Goal: Information Seeking & Learning: Check status

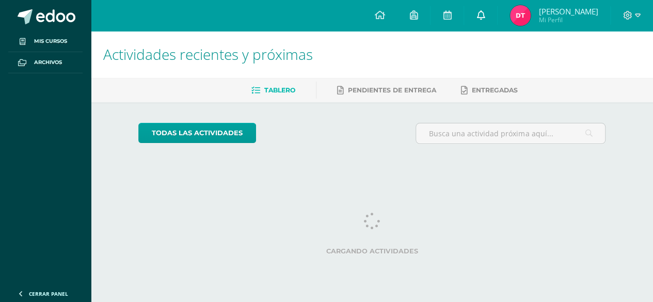
click at [483, 16] on icon at bounding box center [480, 14] width 8 height 9
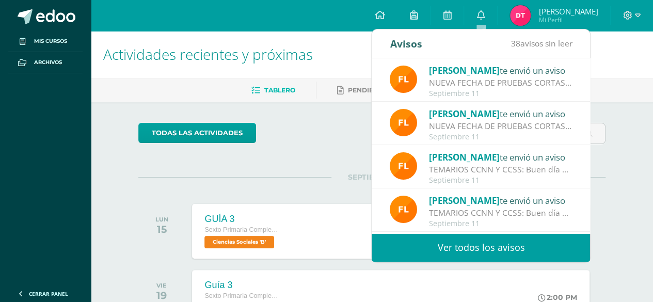
click at [507, 252] on link "Ver todos los avisos" at bounding box center [481, 247] width 218 height 28
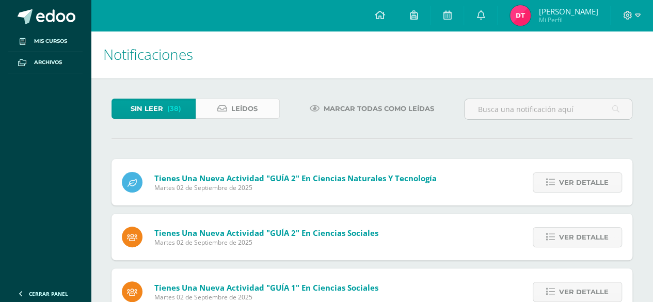
click at [277, 113] on link "Leídos" at bounding box center [238, 109] width 84 height 20
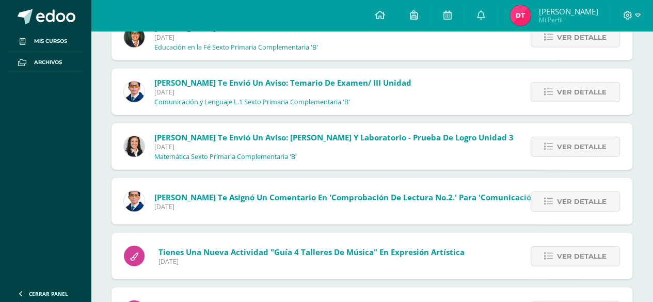
scroll to position [5182, 0]
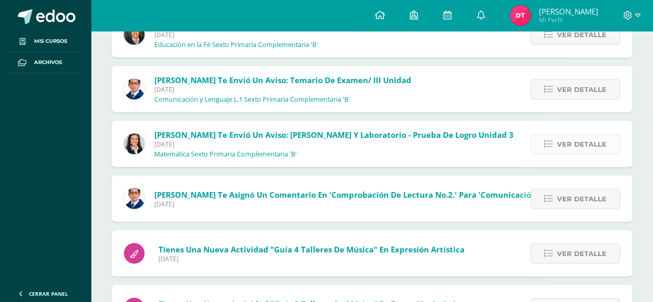
click at [590, 139] on span "Ver detalle" at bounding box center [582, 144] width 50 height 19
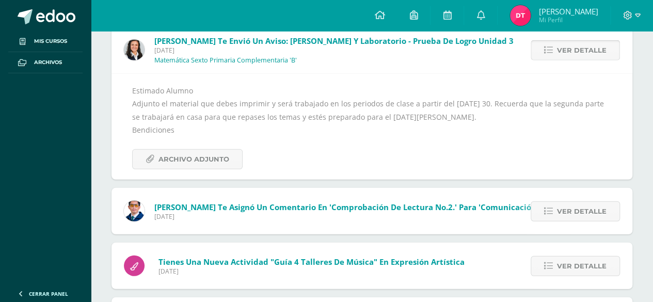
scroll to position [5281, 0]
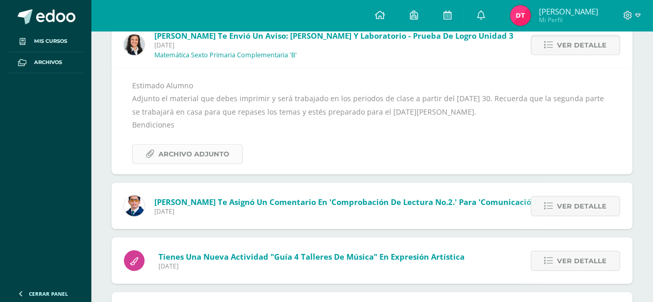
click at [206, 151] on span "Archivo Adjunto" at bounding box center [193, 154] width 71 height 19
